Goal: Information Seeking & Learning: Learn about a topic

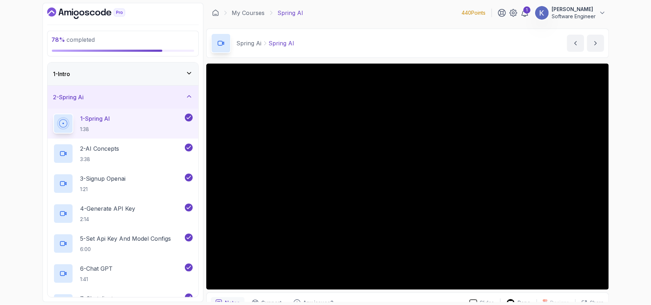
scroll to position [118, 0]
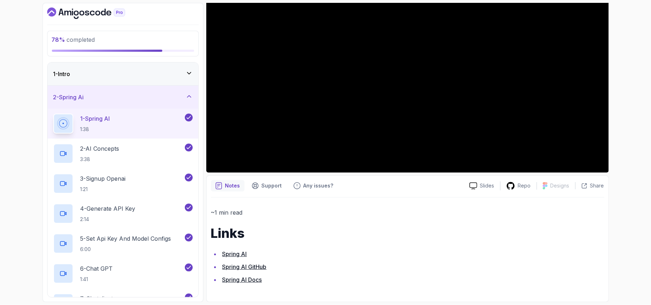
click at [82, 10] on icon "Dashboard" at bounding box center [86, 13] width 78 height 11
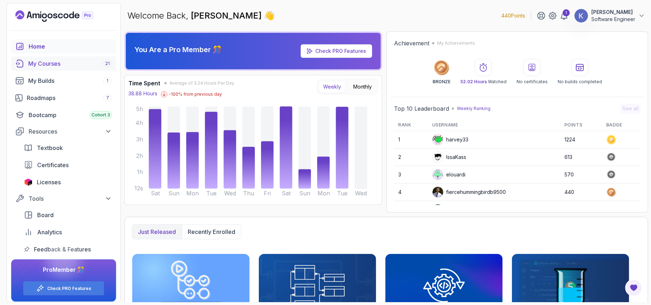
click at [58, 65] on div "My Courses 21" at bounding box center [70, 63] width 84 height 9
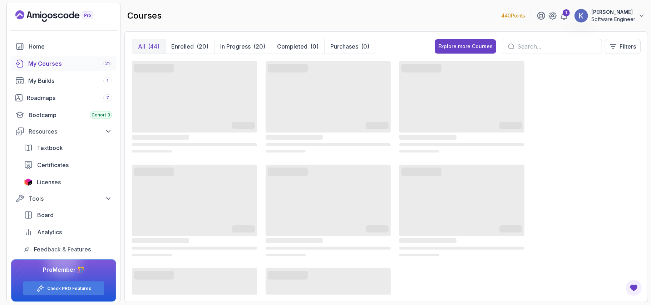
click at [550, 46] on input "text" at bounding box center [557, 46] width 79 height 9
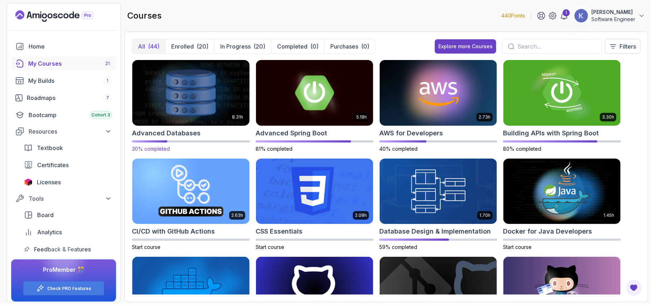
click at [187, 132] on h2 "Advanced Databases" at bounding box center [166, 133] width 69 height 10
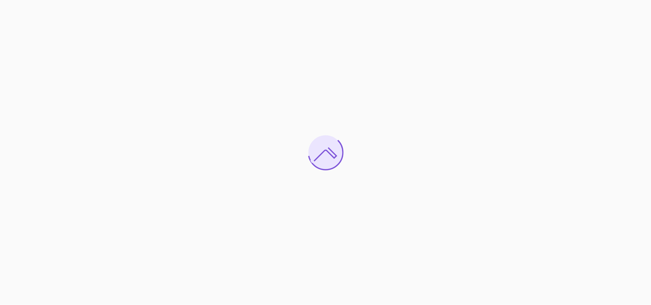
click at [221, 161] on div at bounding box center [325, 152] width 651 height 305
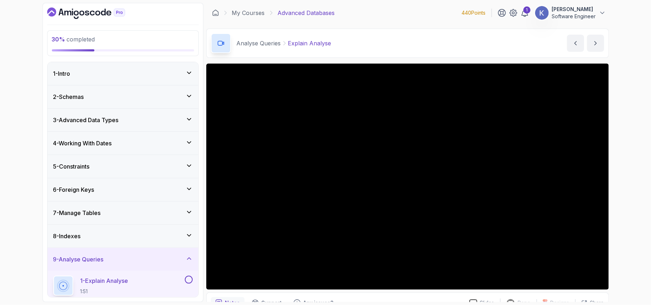
click at [117, 282] on p "1 - Explain Analyse" at bounding box center [104, 281] width 48 height 9
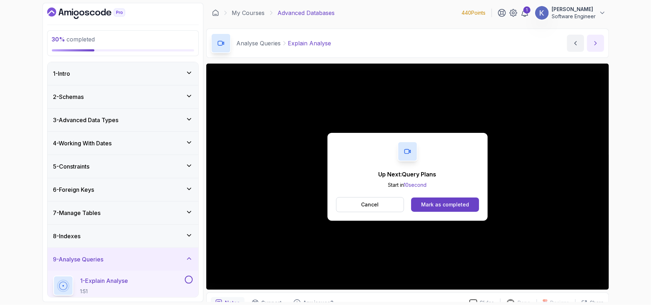
click at [597, 46] on icon "next content" at bounding box center [595, 43] width 7 height 7
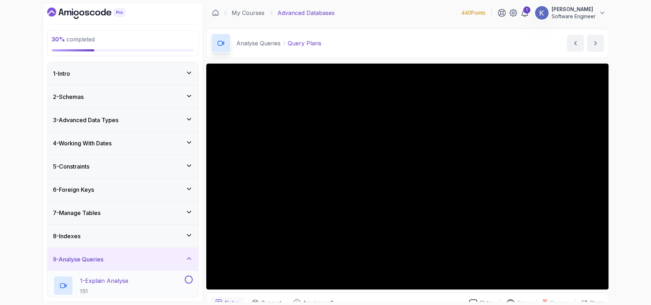
click at [49, 283] on div "1 - Explain Analyse 1:51" at bounding box center [123, 286] width 151 height 30
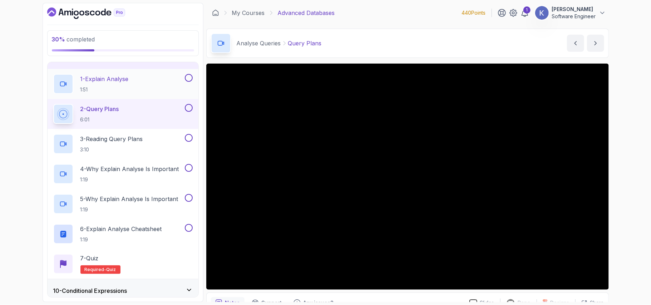
scroll to position [229, 0]
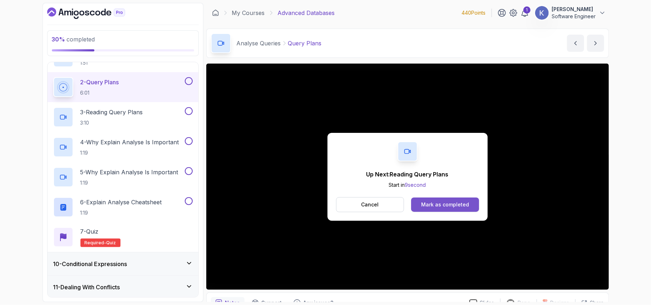
click at [469, 207] on button "Mark as completed" at bounding box center [445, 205] width 68 height 14
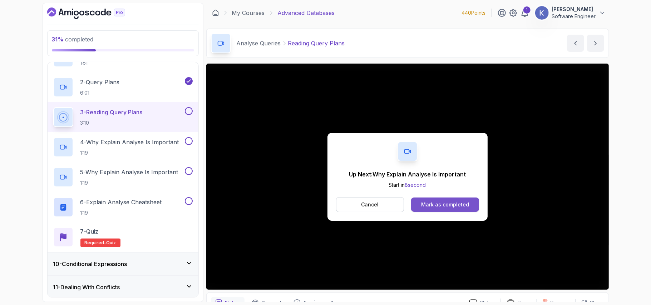
click at [443, 206] on div "Mark as completed" at bounding box center [445, 204] width 48 height 7
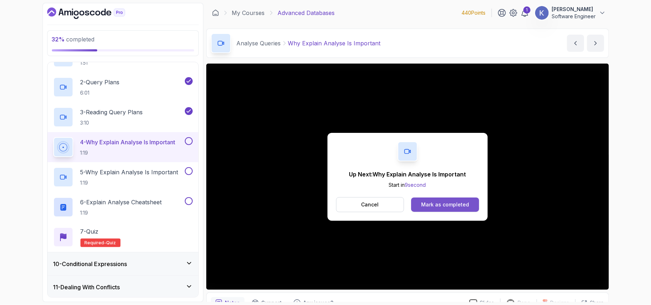
click at [464, 205] on div "Mark as completed" at bounding box center [445, 204] width 48 height 7
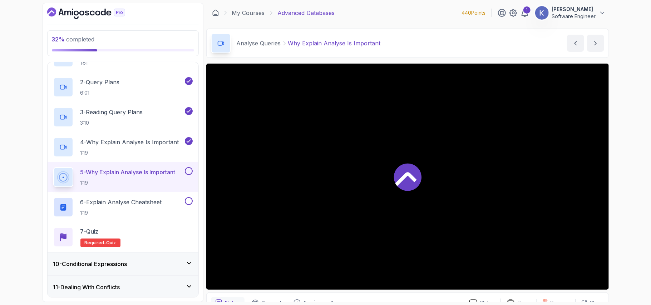
click at [421, 195] on div at bounding box center [407, 177] width 403 height 226
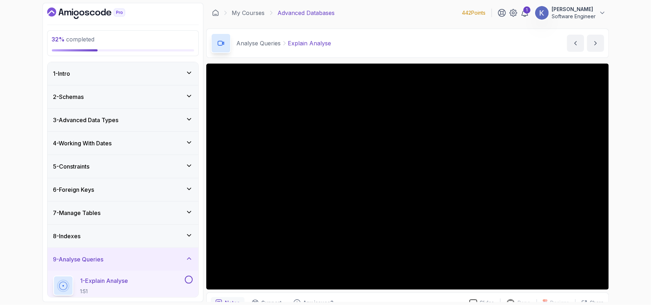
click at [51, 287] on div "1 - Explain Analyse 1:51" at bounding box center [123, 286] width 151 height 30
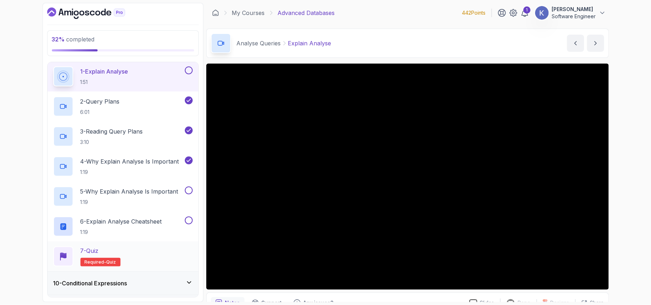
scroll to position [191, 0]
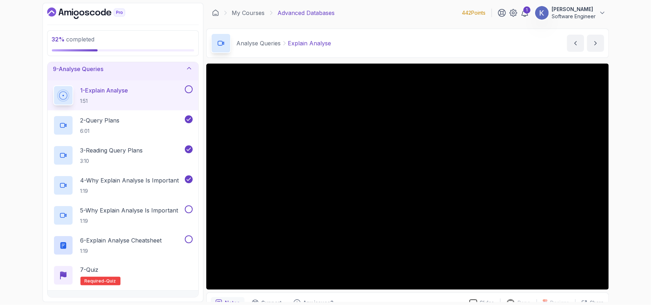
click at [189, 92] on button at bounding box center [189, 89] width 8 height 8
click at [147, 215] on p "5 - Why Explain Analyse Is Important" at bounding box center [129, 210] width 98 height 9
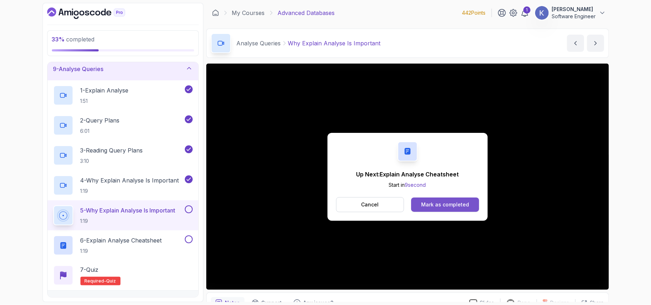
click at [464, 202] on div "Mark as completed" at bounding box center [445, 204] width 48 height 7
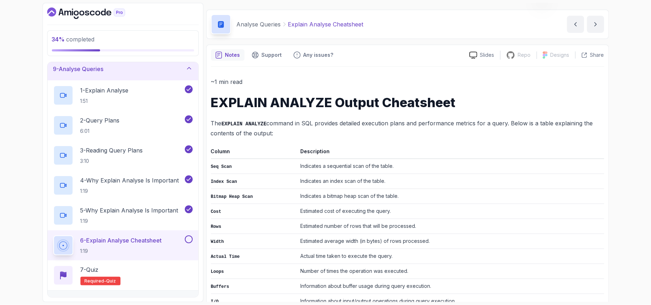
scroll to position [68, 0]
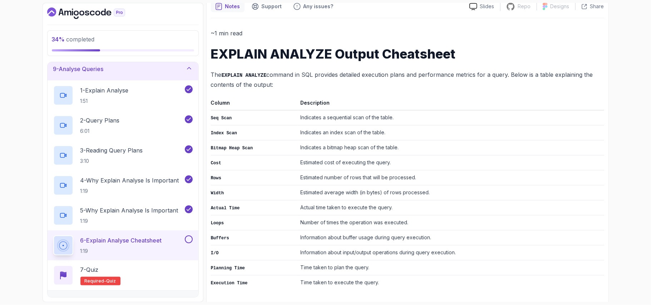
click at [624, 89] on div "34 % completed 1 - Intro 2 - Schemas 3 - Advanced Data Types 4 - Working With D…" at bounding box center [325, 152] width 651 height 305
click at [540, 112] on td "Indicates a sequential scan of the table." at bounding box center [451, 118] width 307 height 15
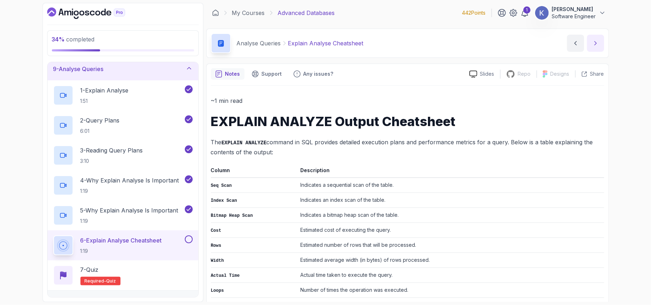
click at [596, 39] on button "next content" at bounding box center [595, 43] width 17 height 17
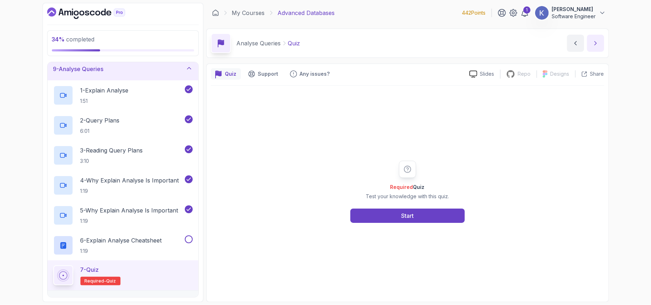
click at [597, 48] on button "next content" at bounding box center [595, 43] width 17 height 17
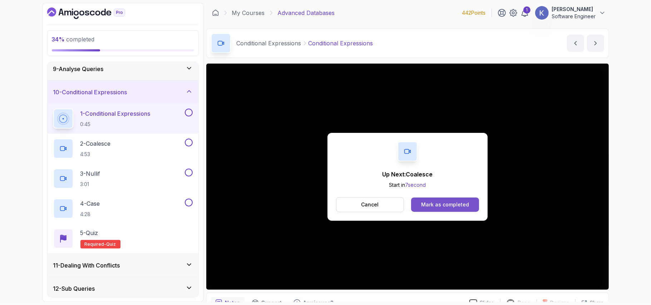
click at [464, 205] on div "Mark as completed" at bounding box center [445, 204] width 48 height 7
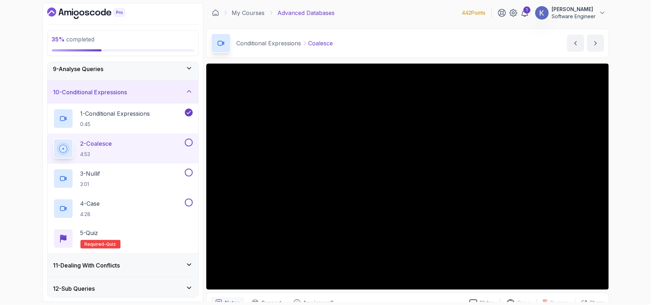
click at [50, 150] on div "2 - Coalesce 4:53" at bounding box center [123, 149] width 151 height 30
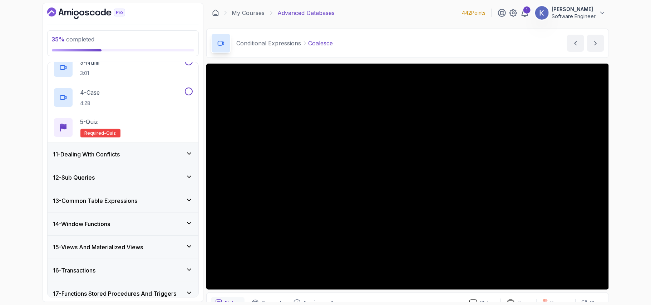
scroll to position [343, 0]
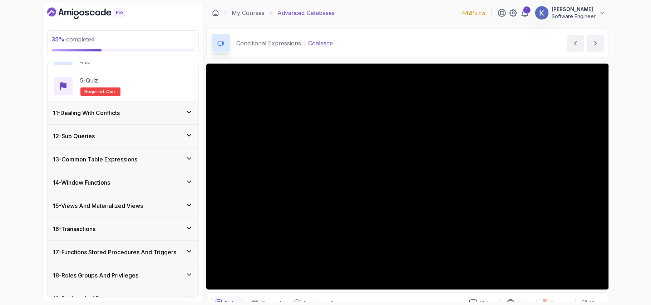
click at [177, 114] on div "11 - Dealing With Conflicts" at bounding box center [122, 113] width 139 height 9
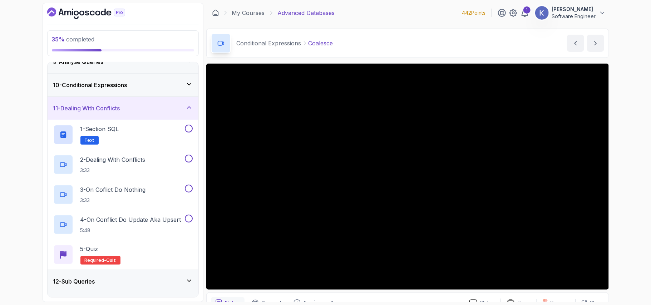
scroll to position [181, 0]
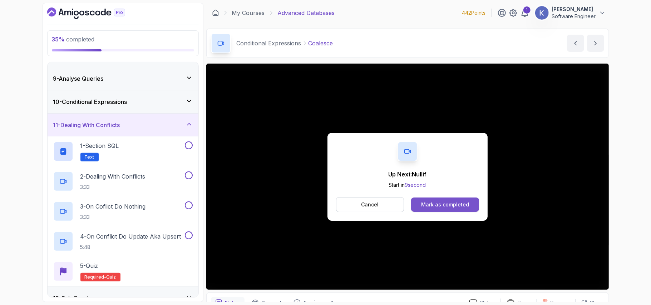
click at [428, 205] on div "Mark as completed" at bounding box center [445, 204] width 48 height 7
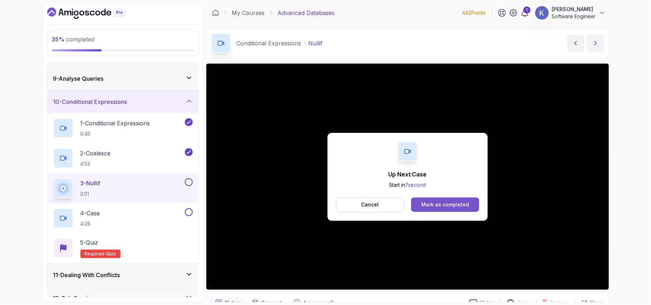
click at [438, 208] on div "Mark as completed" at bounding box center [445, 204] width 48 height 7
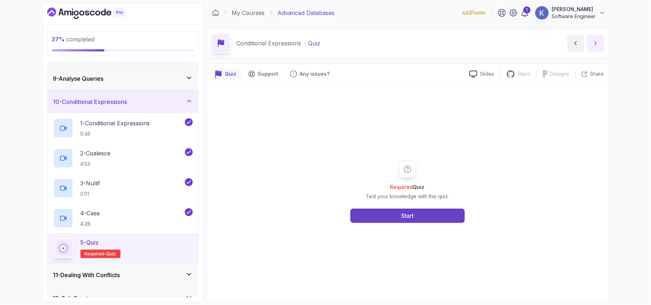
click at [598, 46] on icon "next content" at bounding box center [595, 43] width 7 height 7
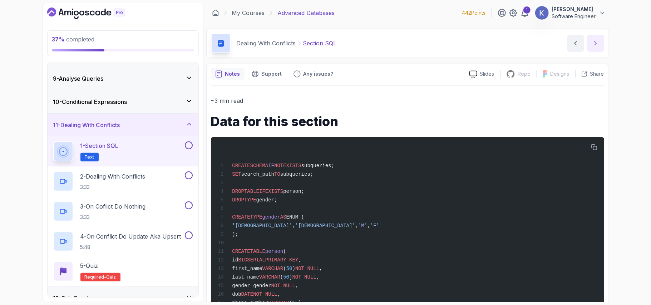
click at [593, 49] on button "next content" at bounding box center [595, 43] width 17 height 17
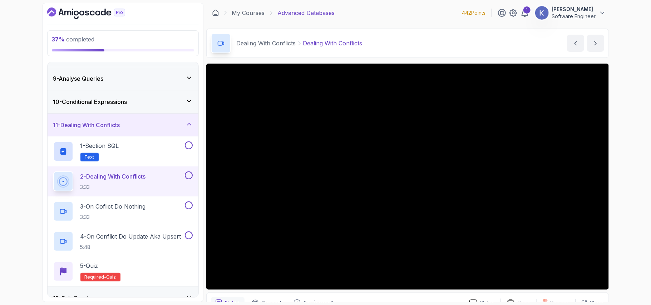
click at [345, 183] on div at bounding box center [407, 177] width 403 height 226
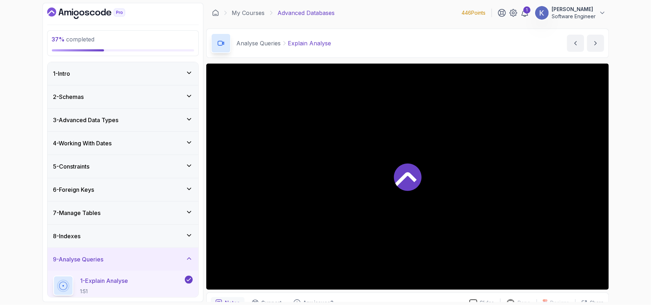
click at [102, 257] on h3 "9 - Analyse Queries" at bounding box center [78, 259] width 50 height 9
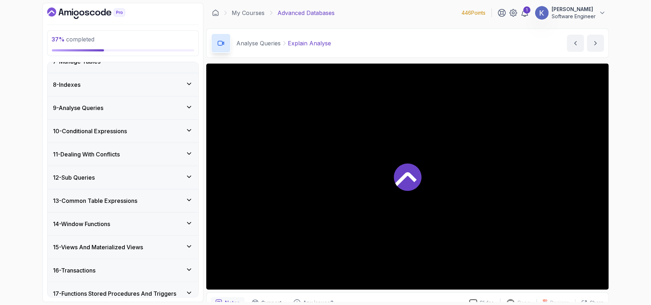
scroll to position [152, 0]
click at [81, 132] on h3 "10 - Conditional Expressions" at bounding box center [90, 130] width 74 height 9
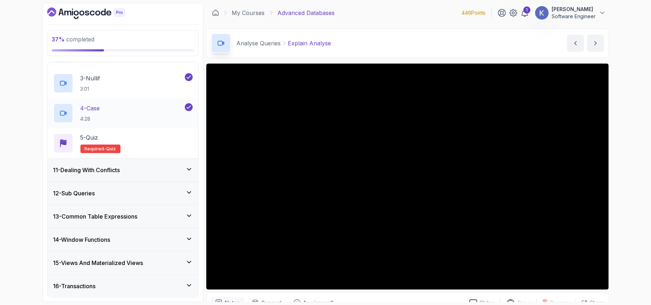
scroll to position [305, 0]
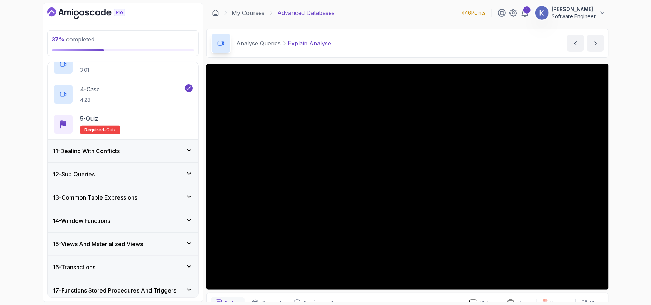
click at [128, 153] on div "11 - Dealing With Conflicts" at bounding box center [122, 151] width 139 height 9
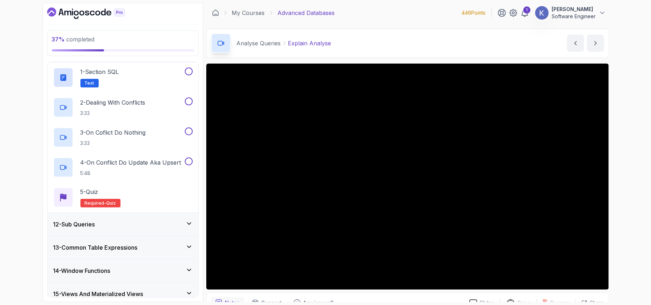
scroll to position [219, 0]
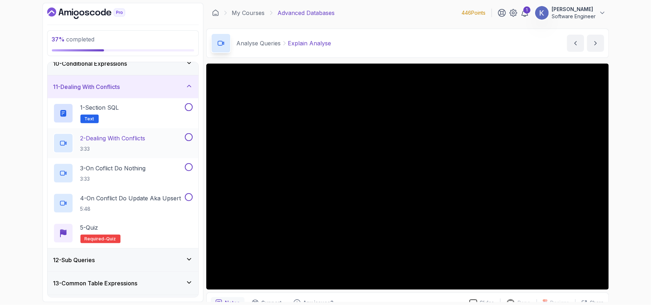
click at [100, 143] on p "2 - Dealing With Conflicts" at bounding box center [112, 138] width 65 height 9
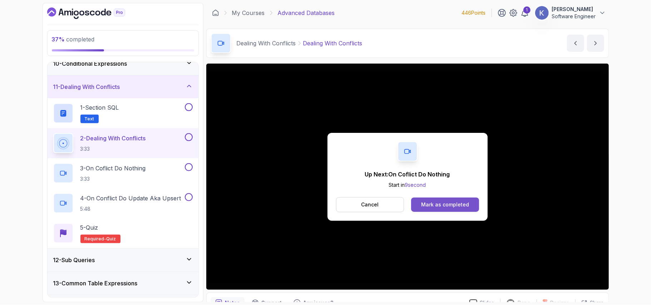
click at [459, 202] on div "Mark as completed" at bounding box center [445, 204] width 48 height 7
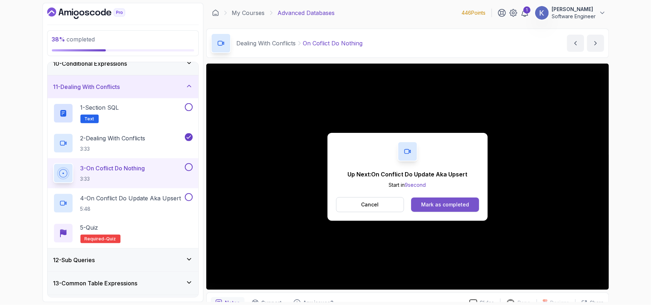
click at [435, 204] on div "Mark as completed" at bounding box center [445, 204] width 48 height 7
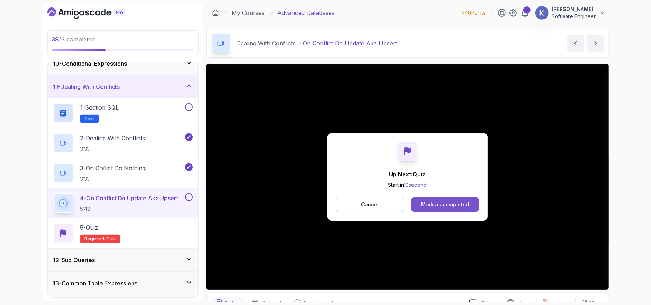
click at [472, 198] on button "Mark as completed" at bounding box center [445, 205] width 68 height 14
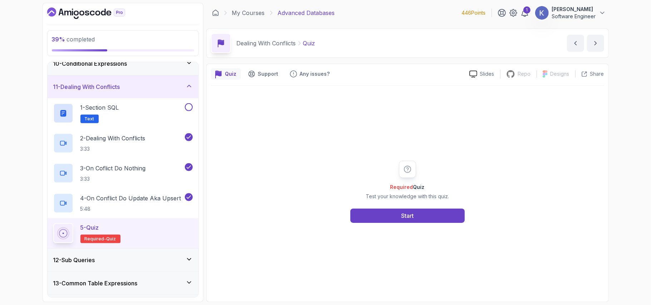
drag, startPoint x: 597, startPoint y: 44, endPoint x: 510, endPoint y: 90, distance: 98.4
click at [597, 44] on icon "next content" at bounding box center [595, 43] width 7 height 7
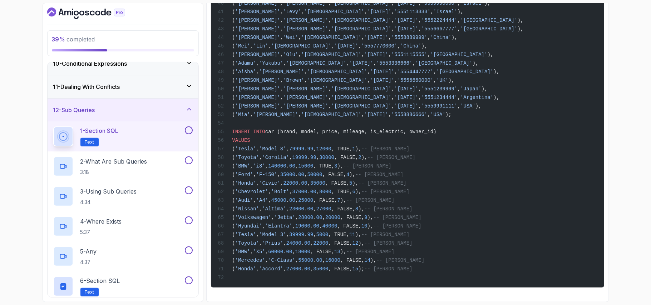
scroll to position [532, 0]
click at [139, 111] on div "12 - Sub Queries" at bounding box center [122, 110] width 139 height 9
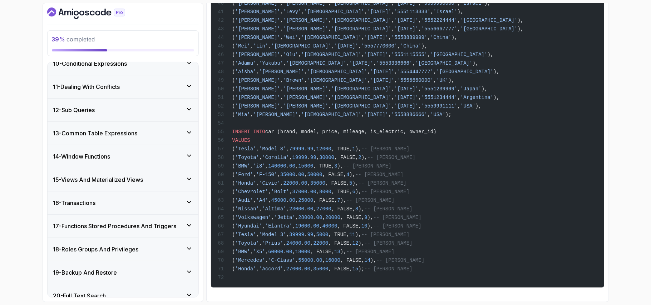
click at [135, 134] on h3 "13 - Common Table Expressions" at bounding box center [95, 133] width 84 height 9
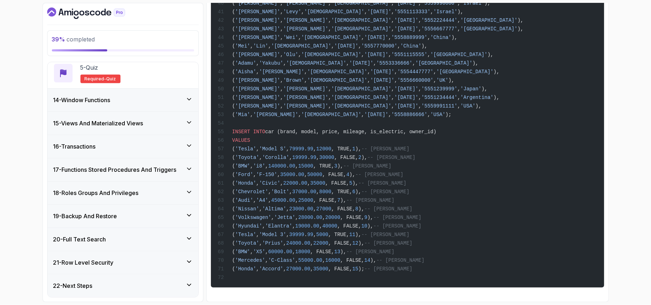
scroll to position [224, 0]
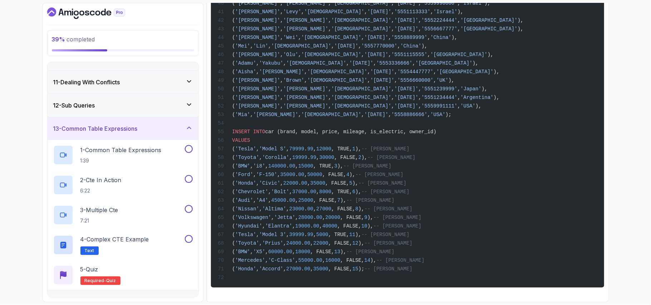
click at [138, 109] on div "12 - Sub Queries" at bounding box center [122, 105] width 139 height 9
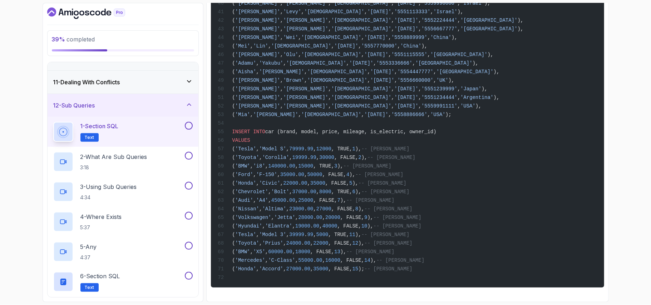
click at [131, 138] on div "1 - Section SQL Text" at bounding box center [118, 132] width 130 height 20
click at [139, 165] on h2 "2 - What Are Sub Queries 3:18" at bounding box center [113, 162] width 67 height 19
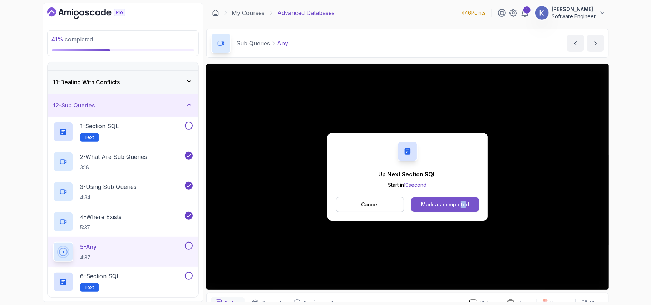
click at [464, 199] on div "Up Next: Section SQL Start in 10 second Cancel Mark as completed" at bounding box center [408, 177] width 160 height 88
click at [464, 199] on button "Mark as completed" at bounding box center [445, 205] width 68 height 14
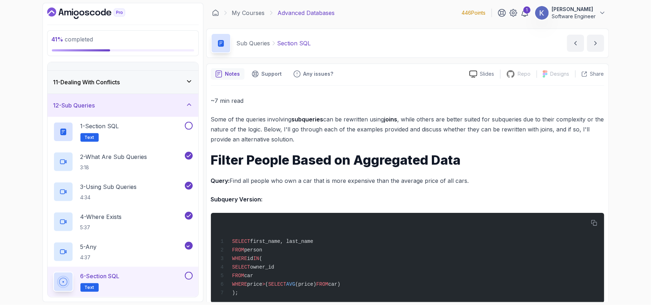
click at [431, 165] on h1 "Filter People Based on Aggregated Data" at bounding box center [407, 160] width 393 height 14
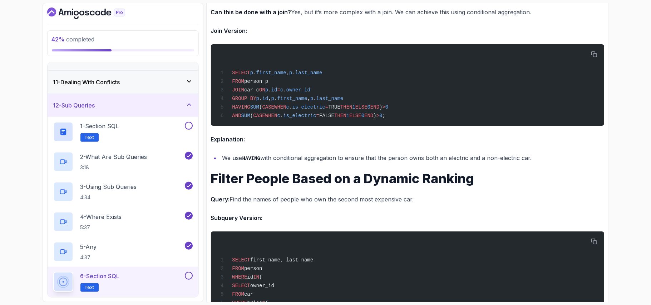
scroll to position [2870, 0]
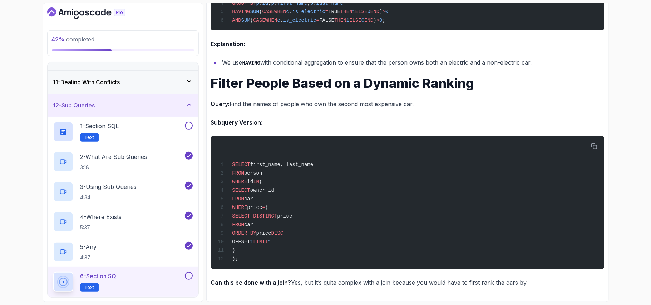
click at [185, 275] on div at bounding box center [187, 276] width 9 height 8
click at [190, 277] on button at bounding box center [189, 276] width 8 height 8
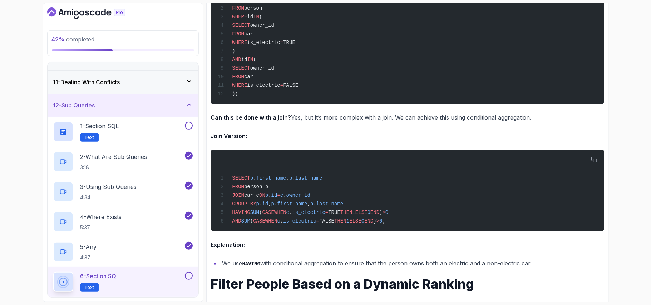
scroll to position [0, 0]
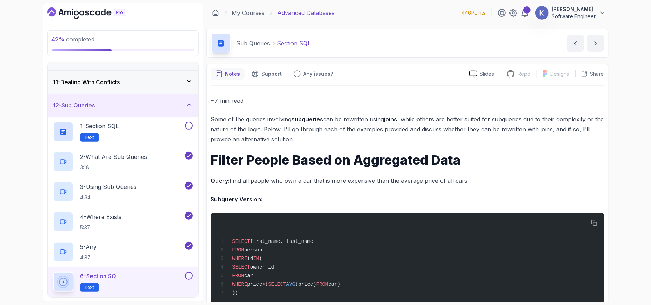
click at [225, 73] on div "Notes" at bounding box center [228, 73] width 34 height 11
click at [301, 125] on p "Some of the queries involving subqueries can be rewritten using joins , while o…" at bounding box center [407, 129] width 393 height 30
drag, startPoint x: 301, startPoint y: 125, endPoint x: 247, endPoint y: 132, distance: 54.5
click at [247, 132] on p "Some of the queries involving subqueries can be rewritten using joins , while o…" at bounding box center [407, 129] width 393 height 30
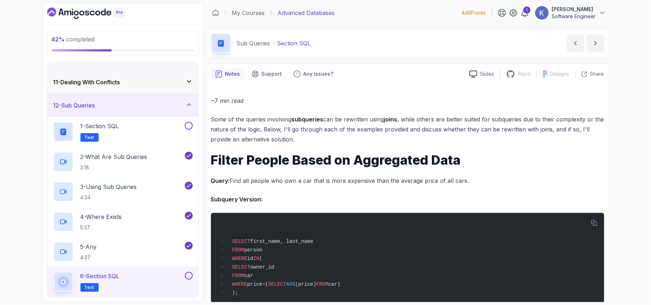
click at [489, 74] on p "Slides" at bounding box center [487, 73] width 14 height 7
click at [190, 280] on button at bounding box center [189, 276] width 8 height 8
click at [138, 282] on div "6 - Section SQL Text" at bounding box center [118, 282] width 130 height 20
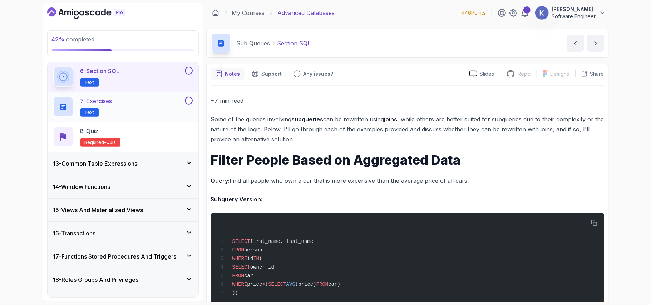
click at [118, 119] on div "7 - Exercises Text" at bounding box center [123, 107] width 151 height 30
click at [133, 165] on h3 "13 - Common Table Expressions" at bounding box center [95, 164] width 84 height 9
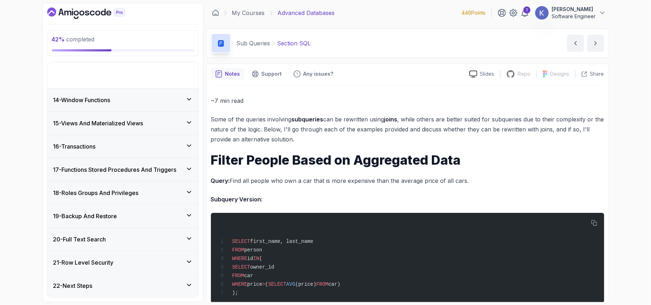
scroll to position [279, 0]
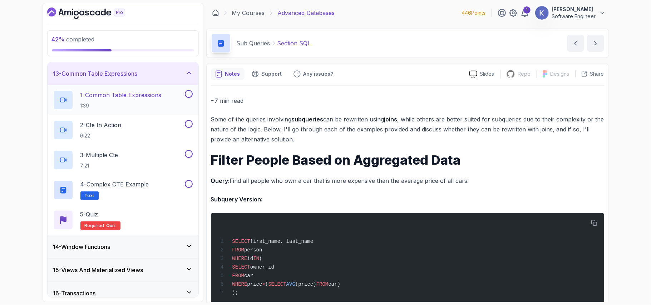
click at [138, 107] on p "1:39" at bounding box center [120, 105] width 81 height 7
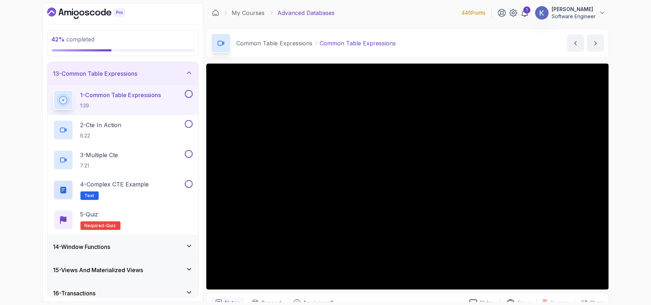
click at [166, 248] on div "14 - Window Functions" at bounding box center [122, 247] width 139 height 9
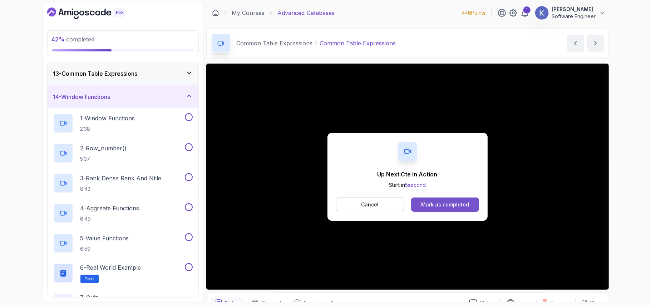
click at [469, 207] on button "Mark as completed" at bounding box center [445, 205] width 68 height 14
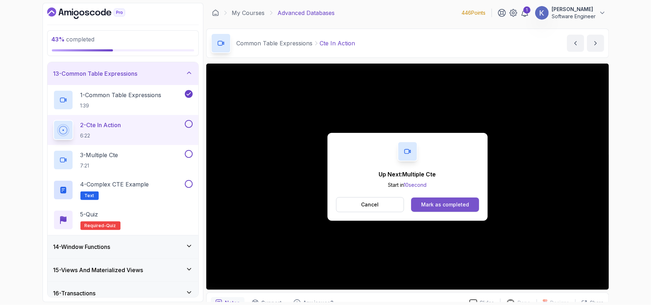
click at [453, 204] on div "Mark as completed" at bounding box center [445, 204] width 48 height 7
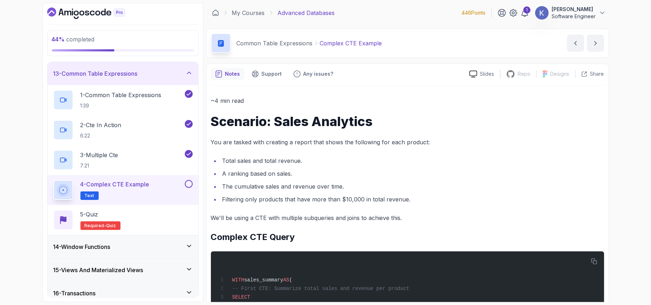
click at [412, 182] on li "The cumulative sales and revenue over time." at bounding box center [412, 187] width 384 height 10
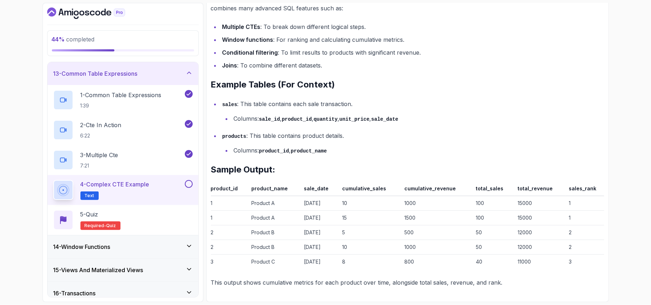
scroll to position [1214, 0]
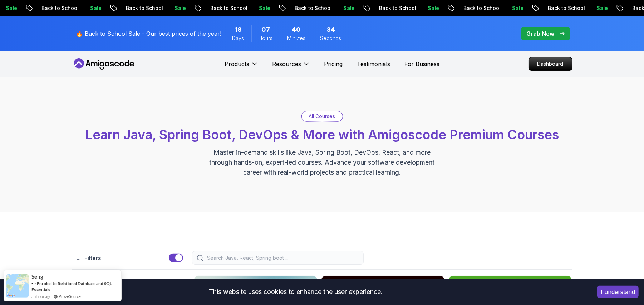
click at [536, 68] on p "Dashboard" at bounding box center [550, 64] width 41 height 12
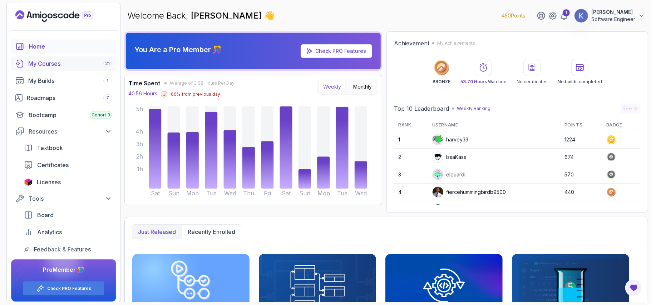
click at [52, 64] on div "My Courses 21" at bounding box center [70, 63] width 84 height 9
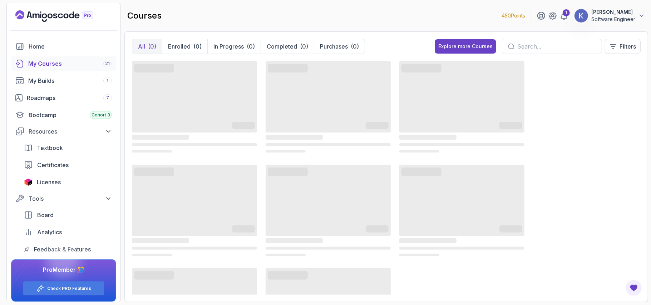
click at [544, 49] on input "text" at bounding box center [557, 46] width 79 height 9
type input "generics"
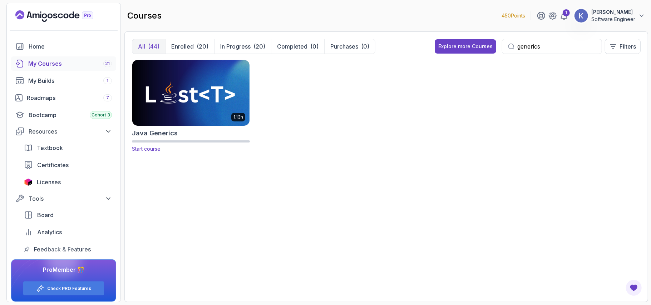
click at [196, 101] on img at bounding box center [190, 92] width 123 height 69
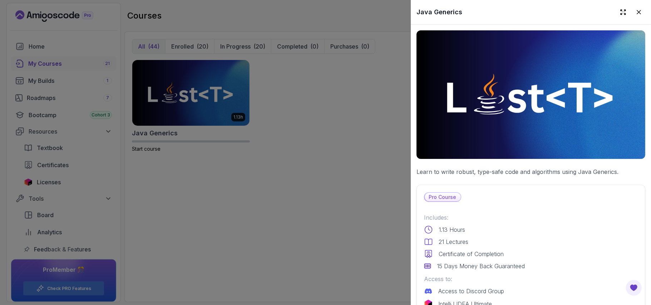
click at [492, 238] on div "21 Lectures" at bounding box center [531, 242] width 214 height 9
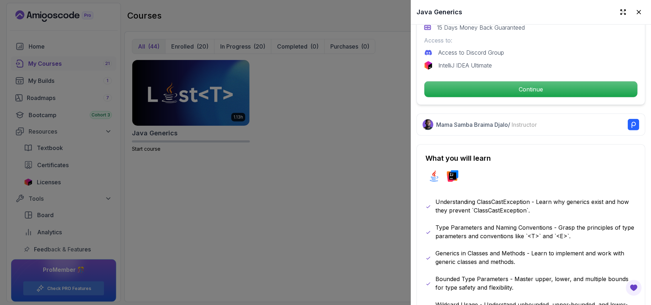
scroll to position [267, 0]
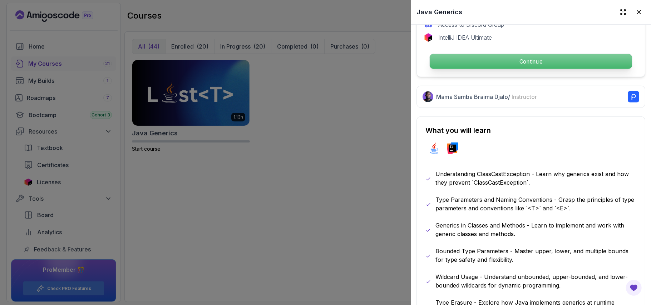
click at [496, 59] on p "Continue" at bounding box center [531, 61] width 202 height 15
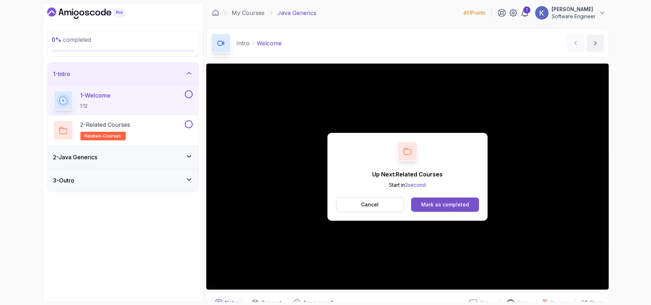
click at [464, 209] on button "Mark as completed" at bounding box center [445, 205] width 68 height 14
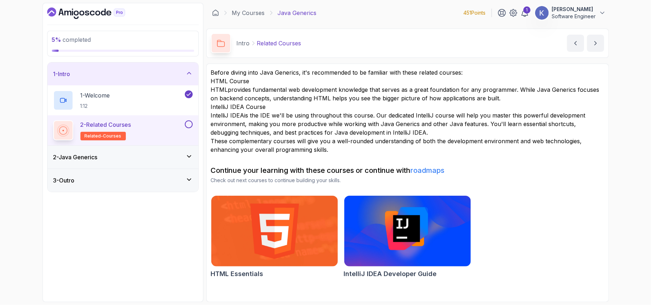
click at [189, 129] on button "2 - Related Courses related-courses" at bounding box center [122, 131] width 139 height 20
click at [139, 157] on div "2 - Java Generics" at bounding box center [122, 157] width 139 height 9
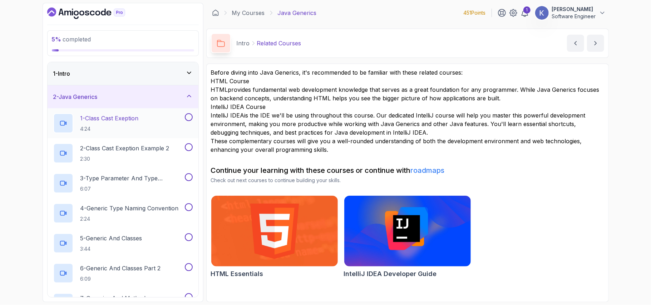
click at [128, 123] on p "1 - Class Cast Exeption" at bounding box center [109, 118] width 58 height 9
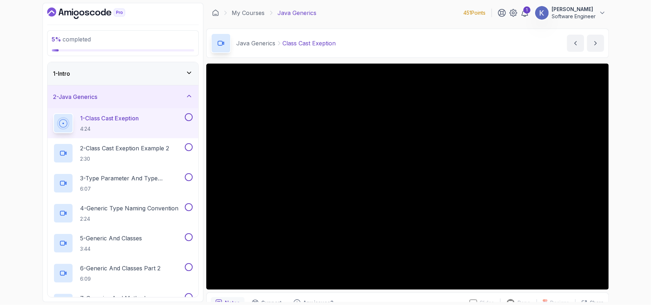
click at [52, 123] on div "1 - Class Cast Exeption 4:24" at bounding box center [123, 123] width 151 height 30
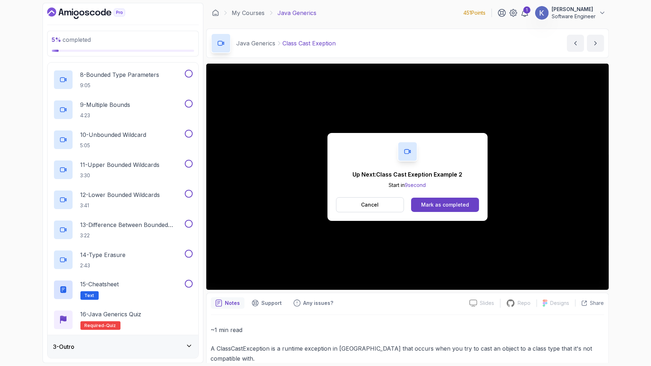
scroll to position [315, 0]
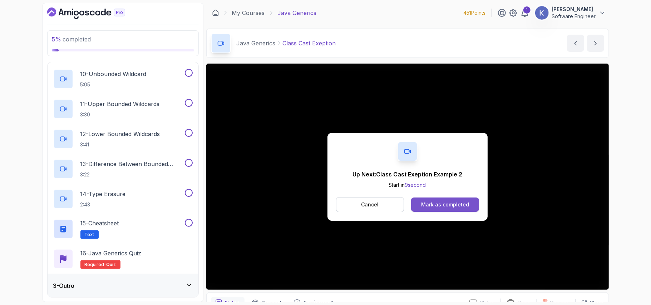
click at [472, 202] on button "Mark as completed" at bounding box center [445, 205] width 68 height 14
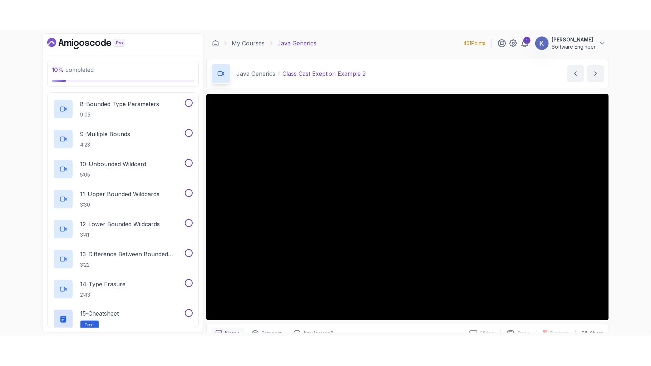
scroll to position [315, 0]
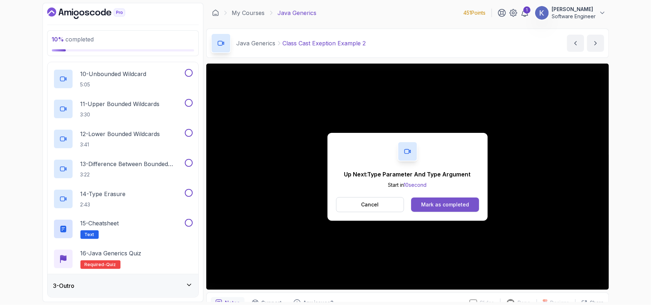
click at [460, 200] on button "Mark as completed" at bounding box center [445, 205] width 68 height 14
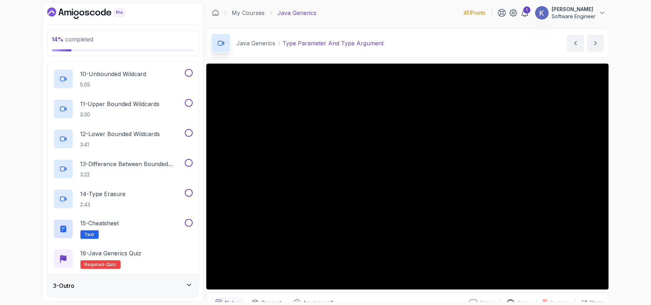
scroll to position [255, 0]
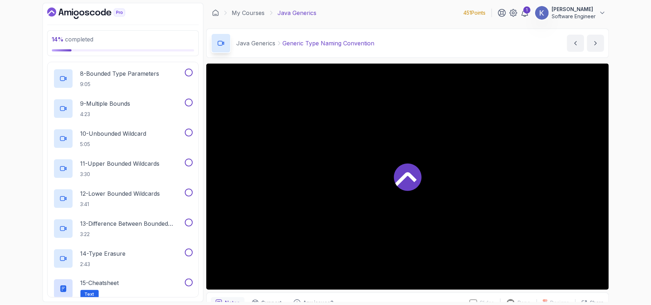
scroll to position [315, 0]
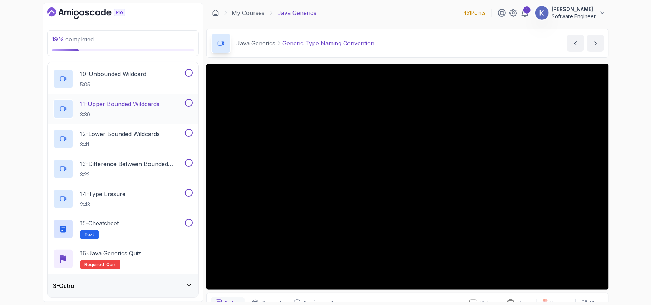
click at [52, 94] on div "11 - Upper Bounded Wildcards 3:30" at bounding box center [123, 109] width 151 height 30
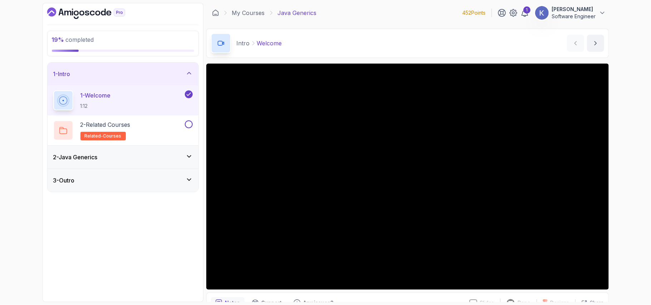
click at [156, 159] on div "2 - Java Generics" at bounding box center [122, 157] width 139 height 9
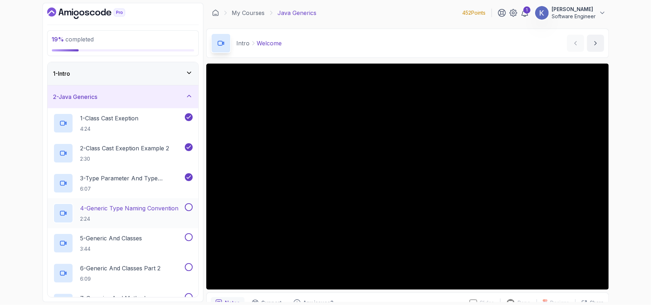
click at [145, 215] on h2 "4 - Generic Type Naming Convention 2:24" at bounding box center [129, 213] width 98 height 19
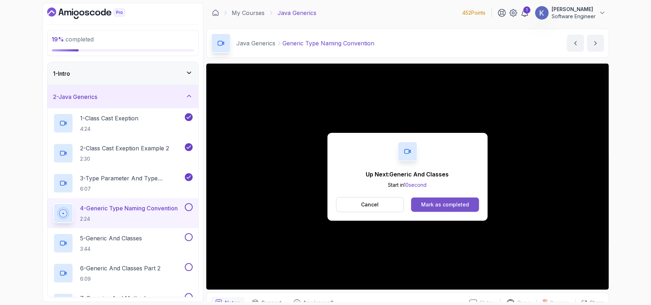
click at [468, 202] on div "Mark as completed" at bounding box center [445, 204] width 48 height 7
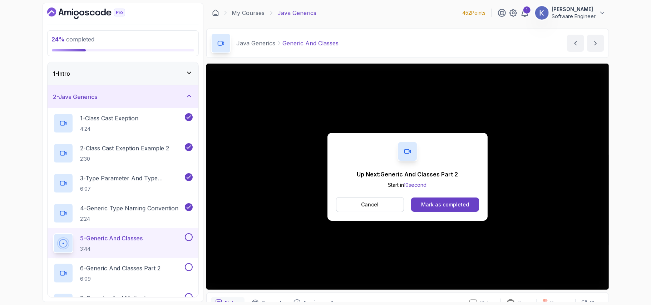
click at [443, 203] on div "Mark as completed" at bounding box center [445, 204] width 48 height 7
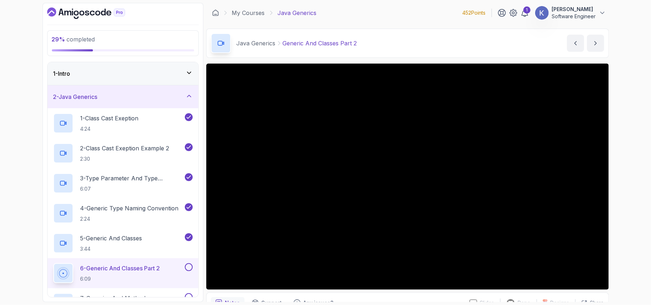
click at [49, 273] on div "6 - Generic And Classes Part 2 6:09" at bounding box center [123, 274] width 151 height 30
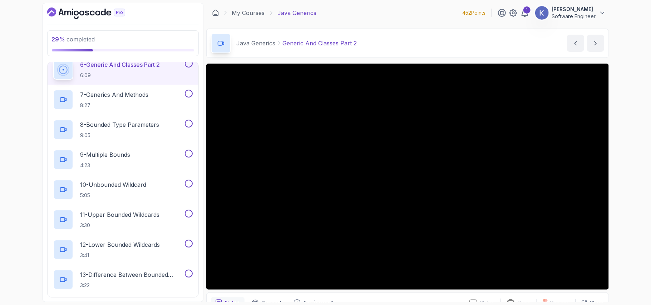
scroll to position [205, 0]
